Goal: Contribute content

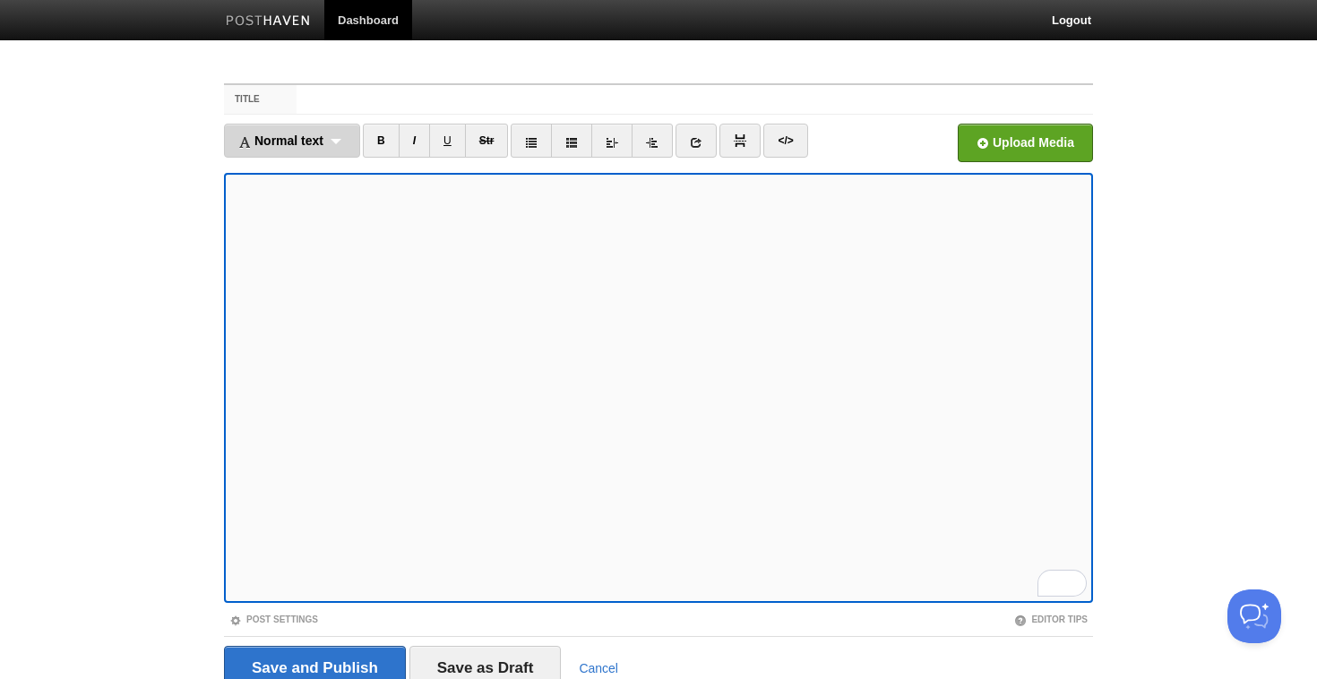
click at [285, 134] on span "Normal text" at bounding box center [280, 140] width 85 height 14
click at [282, 207] on link "Heading 1" at bounding box center [292, 207] width 134 height 27
click at [277, 133] on div "Heading 1 Normal text Heading 1 Heading 2 Heading 3" at bounding box center [279, 141] width 111 height 34
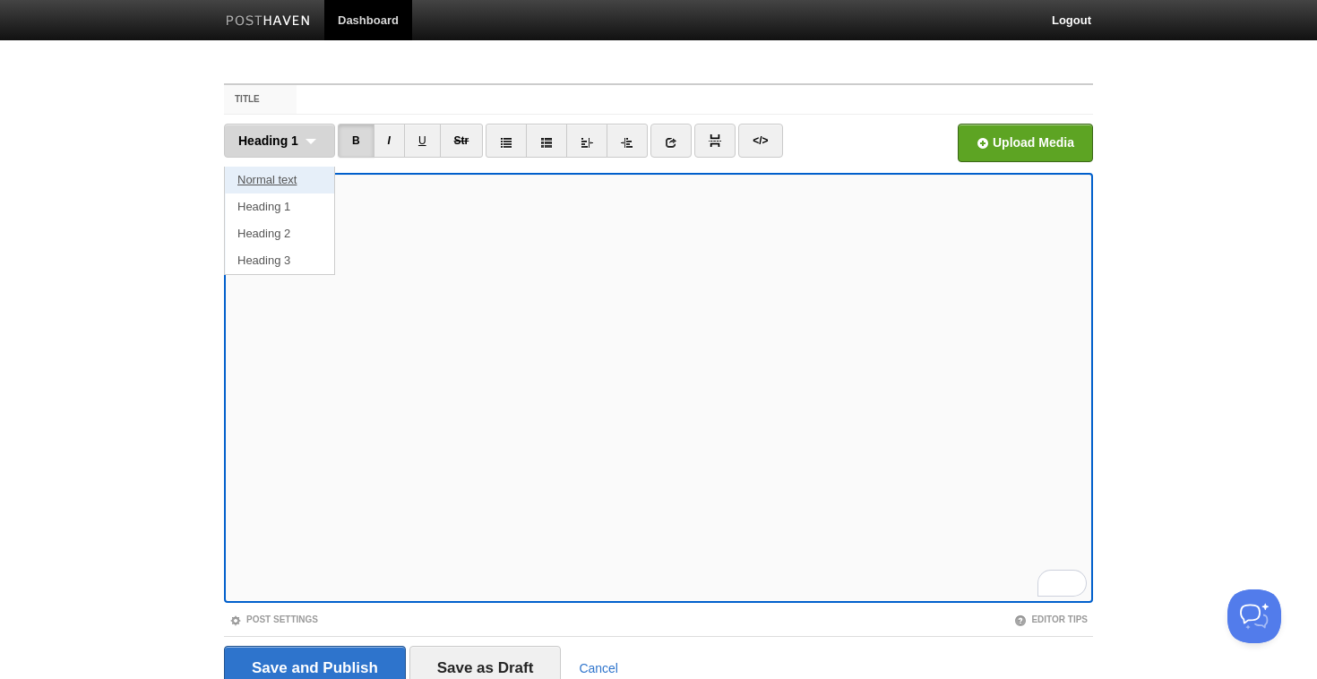
click at [280, 176] on link "Normal text" at bounding box center [279, 180] width 109 height 27
click at [262, 143] on span "Normal text" at bounding box center [272, 140] width 69 height 14
click at [284, 204] on link "Heading 1" at bounding box center [284, 207] width 118 height 27
click at [266, 140] on span "Heading 1" at bounding box center [268, 140] width 60 height 14
click at [271, 171] on link "Normal text" at bounding box center [279, 180] width 109 height 27
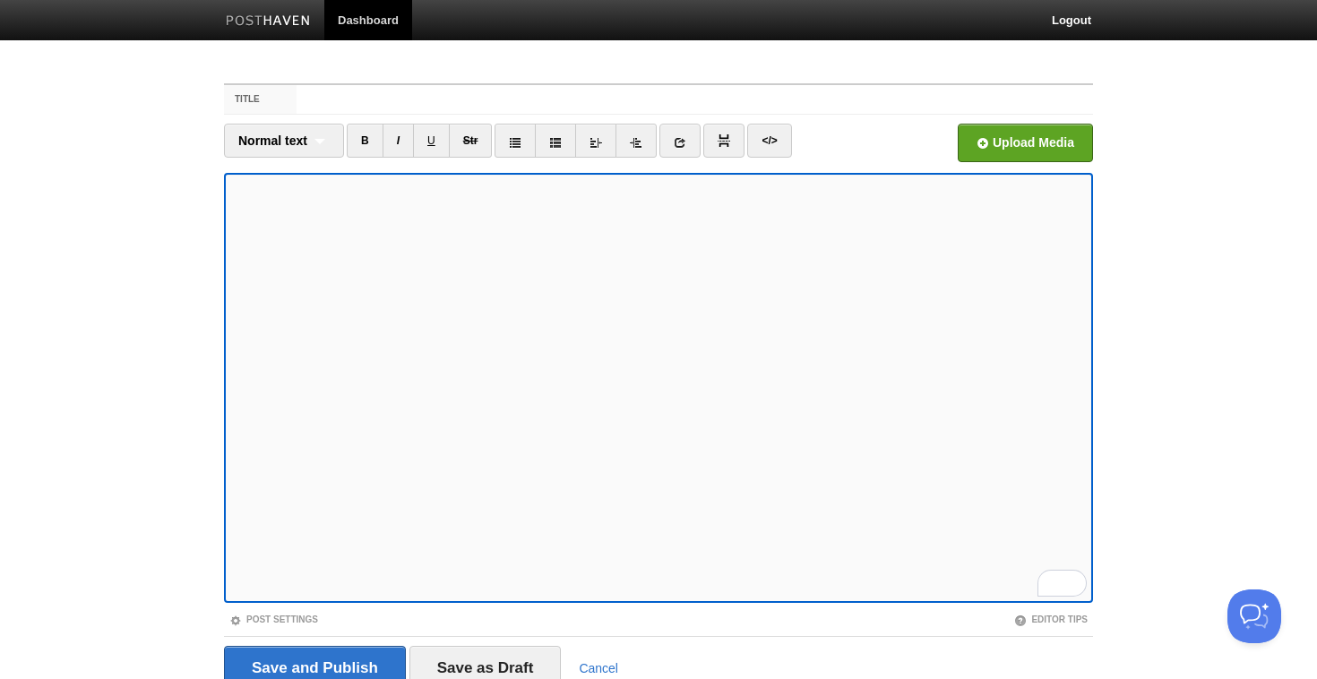
scroll to position [78, 0]
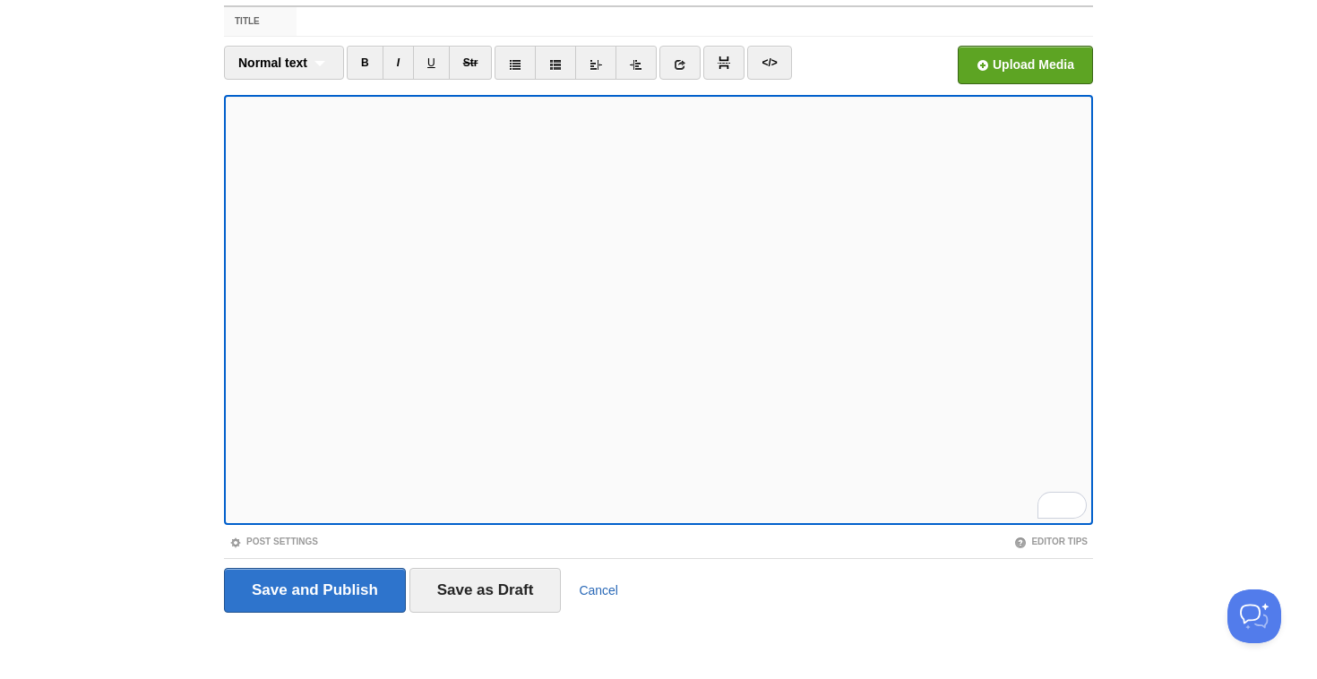
click at [597, 588] on link "Cancel" at bounding box center [598, 590] width 39 height 14
